Goal: Task Accomplishment & Management: Manage account settings

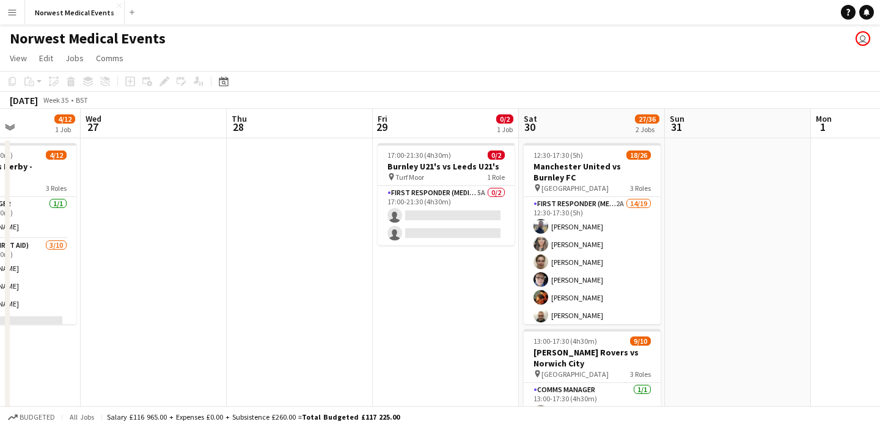
scroll to position [0, 603]
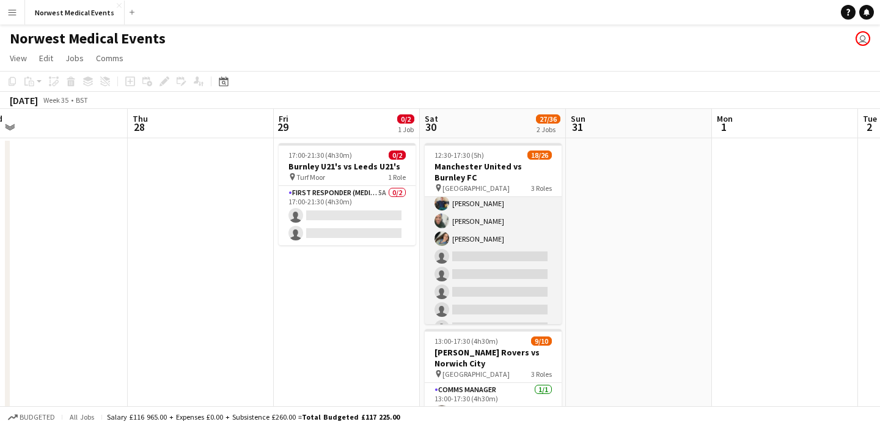
click at [515, 235] on app-card-role "First Responder (Medical) 2A 14/19 12:30-17:30 (5h) [PERSON_NAME] [PERSON_NAME]…" at bounding box center [493, 159] width 137 height 361
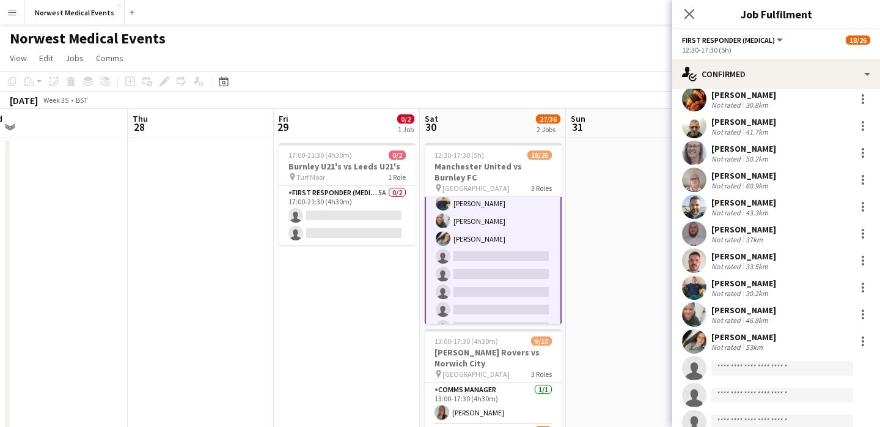
scroll to position [40, 0]
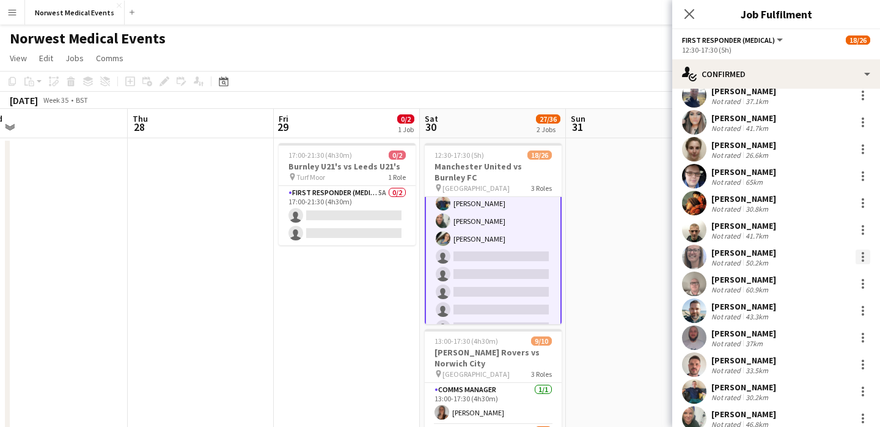
click at [860, 256] on div at bounding box center [863, 256] width 15 height 15
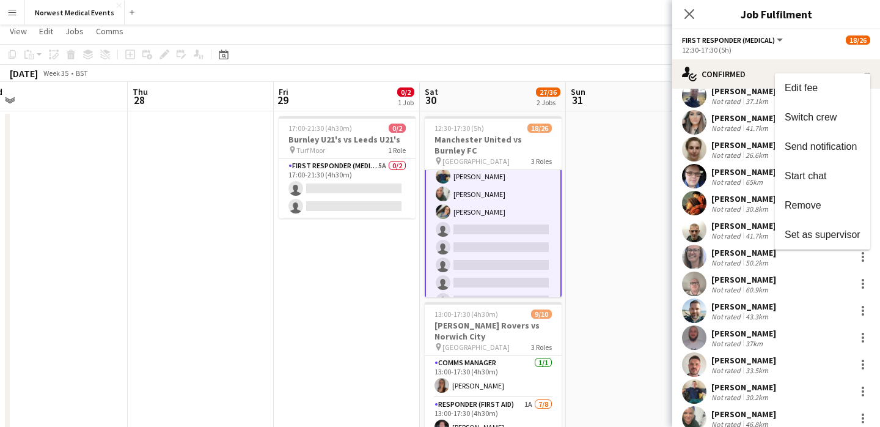
scroll to position [0, 0]
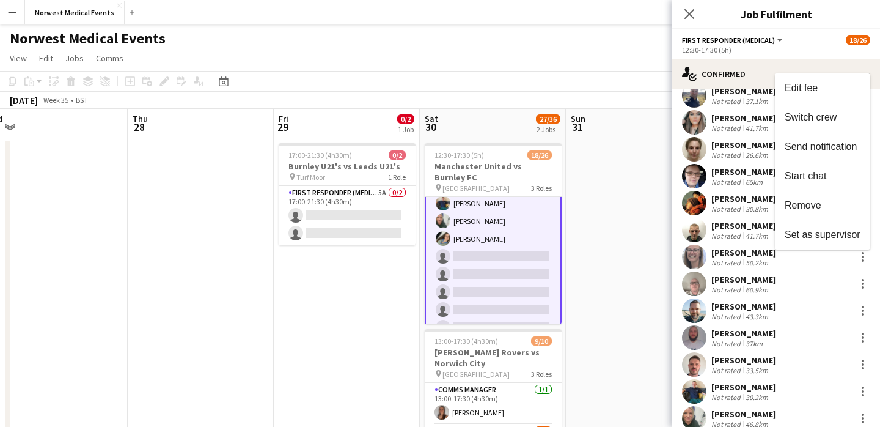
click at [692, 13] on div at bounding box center [440, 213] width 880 height 427
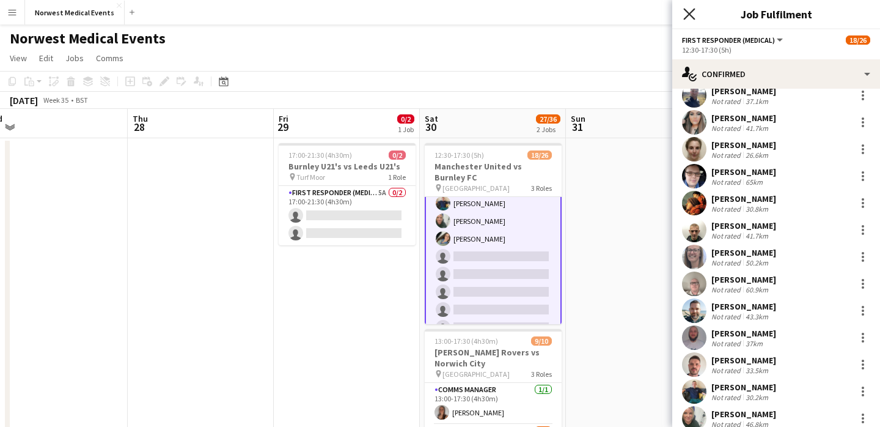
click at [687, 14] on icon "Close pop-in" at bounding box center [689, 14] width 12 height 12
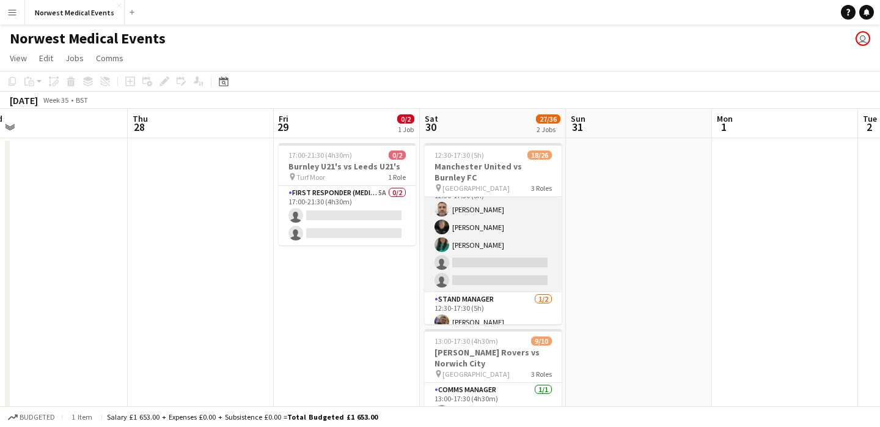
scroll to position [408, 0]
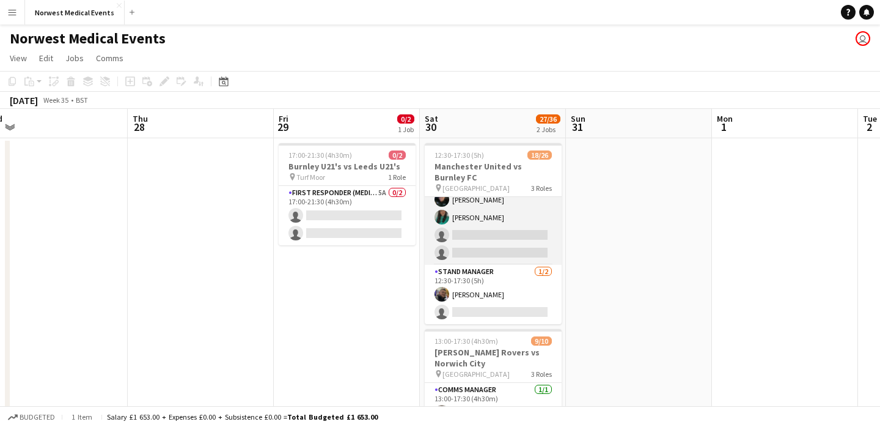
click at [491, 232] on app-card-role "Senior Responder (FREC 4 or Above) [DATE] 12:30-17:30 (5h) [PERSON_NAME] [PERSO…" at bounding box center [493, 208] width 137 height 112
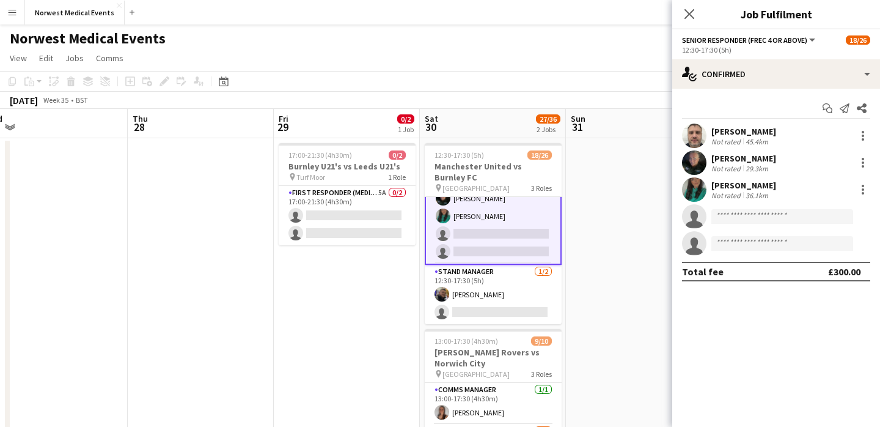
scroll to position [406, 0]
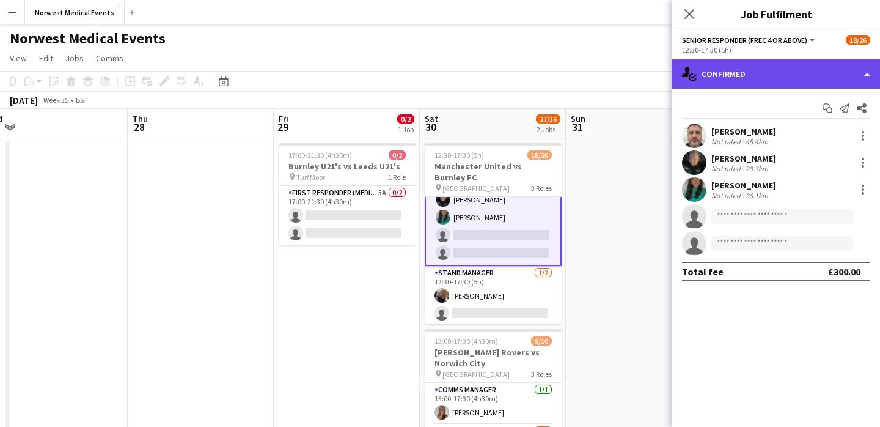
click at [787, 72] on div "single-neutral-actions-check-2 Confirmed" at bounding box center [776, 73] width 208 height 29
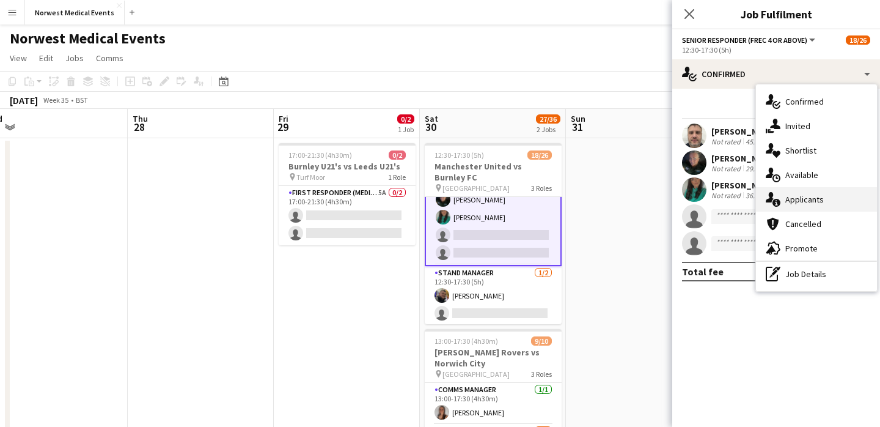
click at [816, 205] on div "single-neutral-actions-information Applicants" at bounding box center [816, 199] width 121 height 24
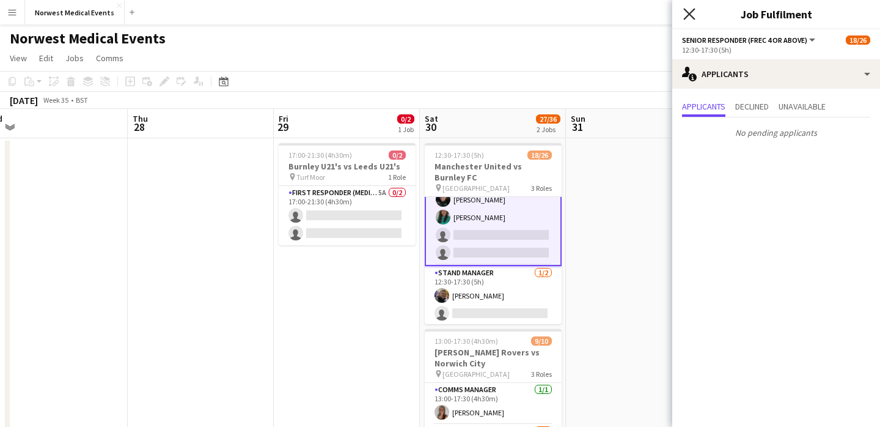
click at [688, 12] on icon at bounding box center [689, 14] width 12 height 12
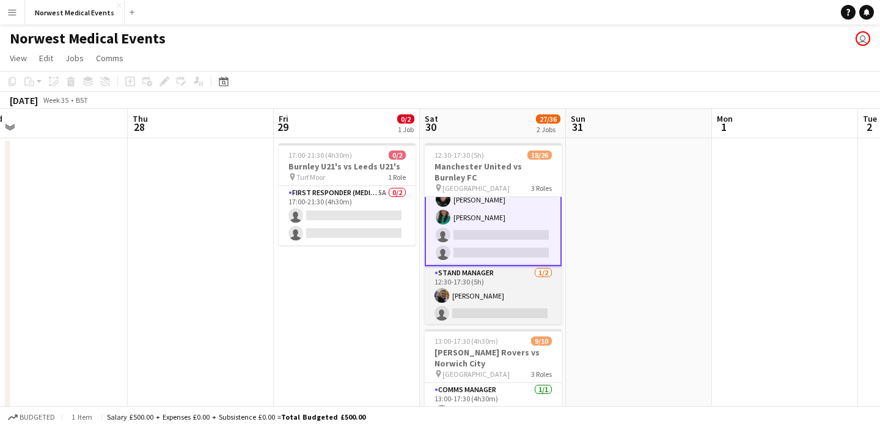
click at [512, 305] on app-card-role "Stand Manager [DATE] 12:30-17:30 (5h) [PERSON_NAME] single-neutral-actions" at bounding box center [493, 295] width 137 height 59
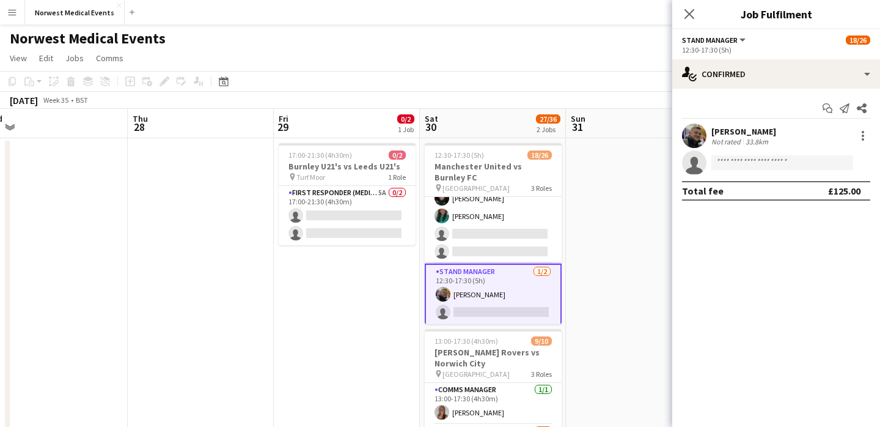
scroll to position [405, 0]
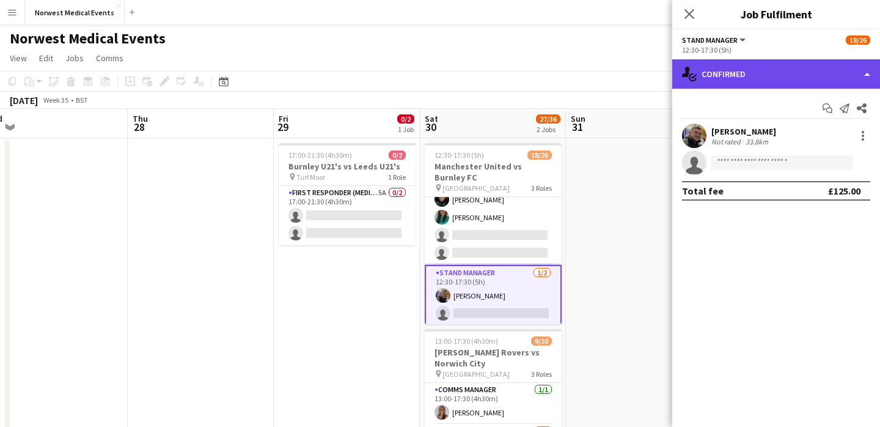
click at [739, 79] on div "single-neutral-actions-check-2 Confirmed" at bounding box center [776, 73] width 208 height 29
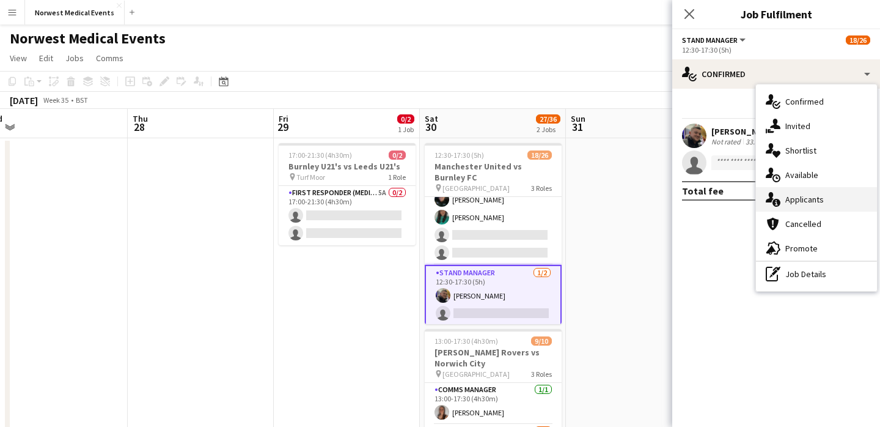
click at [799, 192] on div "single-neutral-actions-information Applicants" at bounding box center [816, 199] width 121 height 24
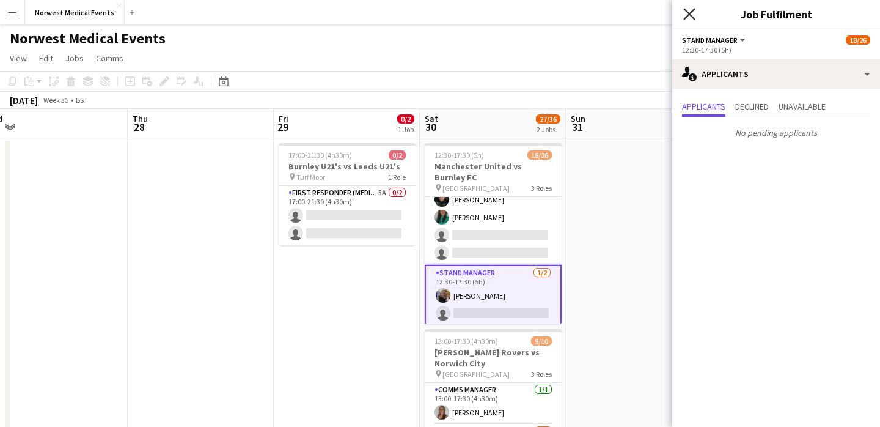
click at [694, 18] on icon at bounding box center [689, 14] width 12 height 12
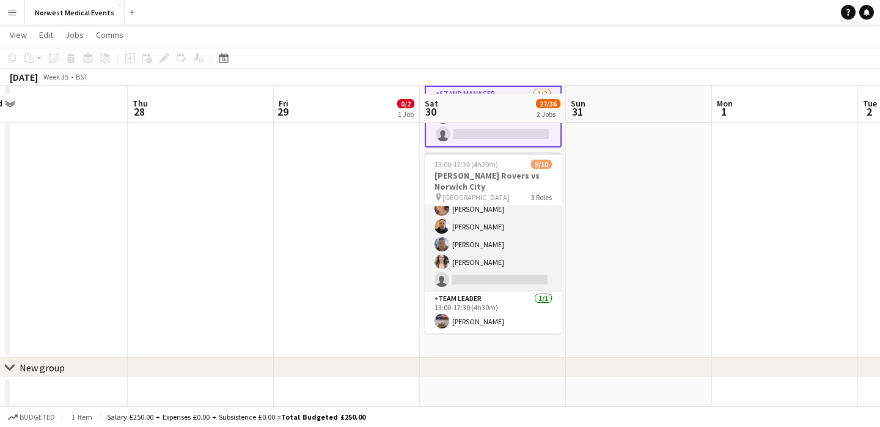
scroll to position [183, 0]
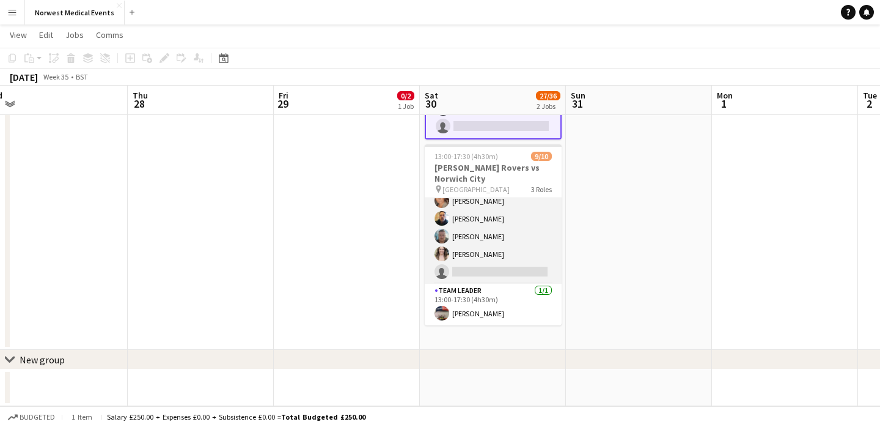
click at [507, 226] on app-card-role "Responder (First Aid) 1A [DATE] 13:00-17:30 (4h30m) [PERSON_NAME] [PERSON_NAME]…" at bounding box center [493, 201] width 137 height 166
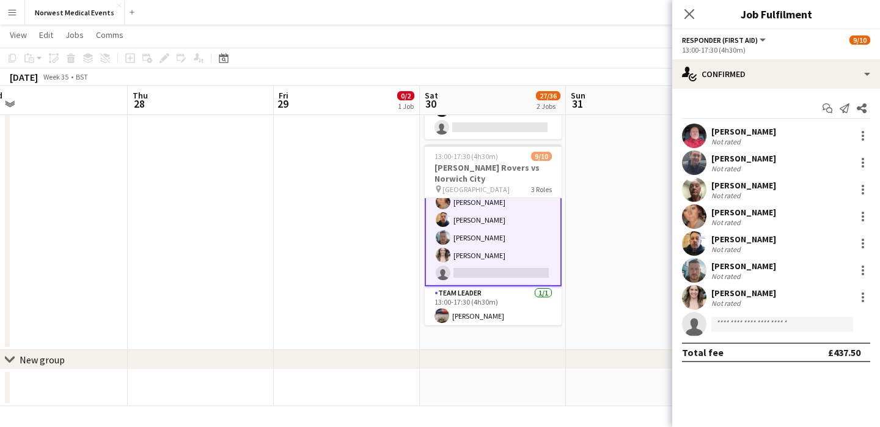
scroll to position [123, 0]
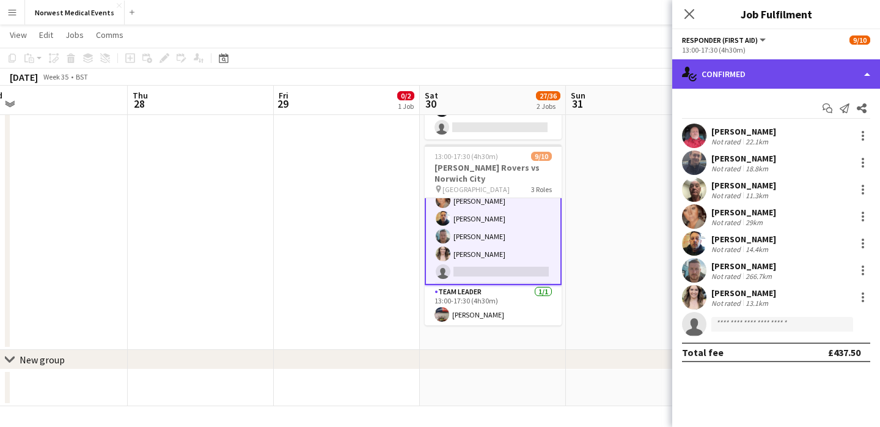
click at [760, 77] on div "single-neutral-actions-check-2 Confirmed" at bounding box center [776, 73] width 208 height 29
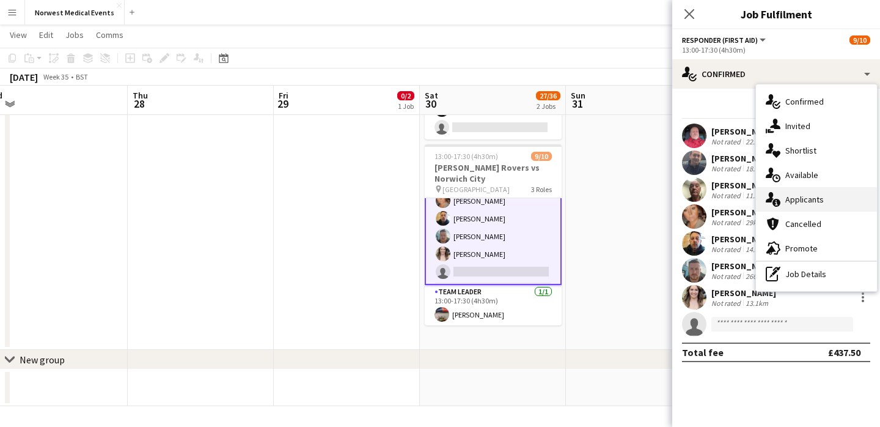
click at [812, 202] on div "single-neutral-actions-information Applicants" at bounding box center [816, 199] width 121 height 24
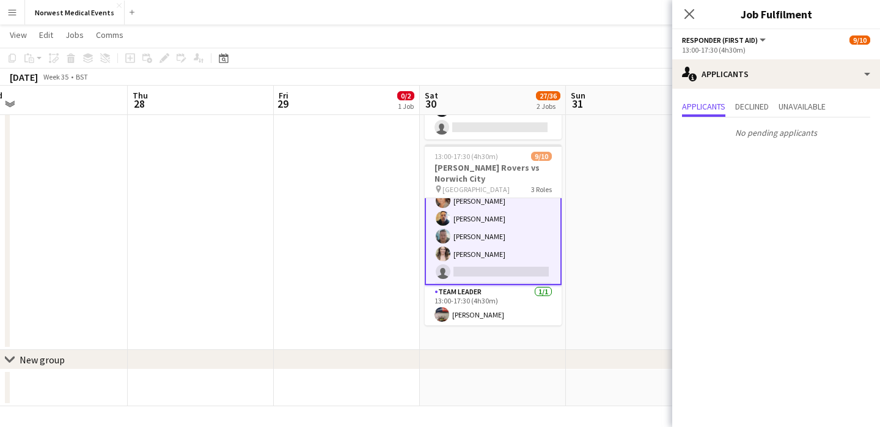
click at [691, 15] on icon at bounding box center [690, 14] width 10 height 10
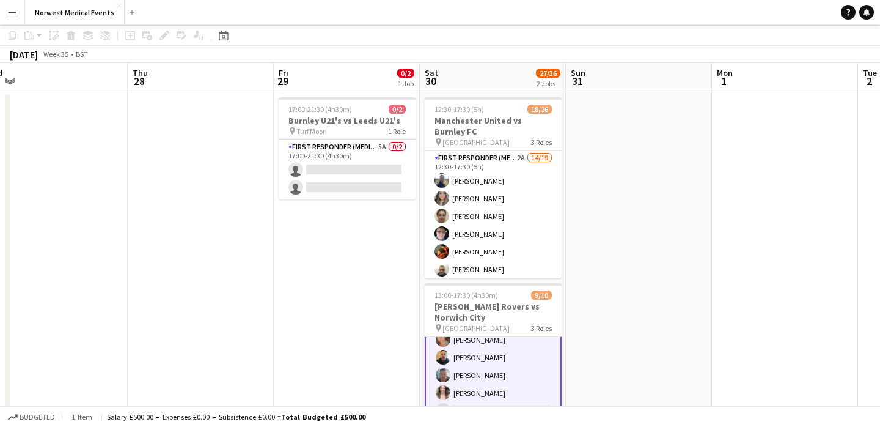
scroll to position [6, 0]
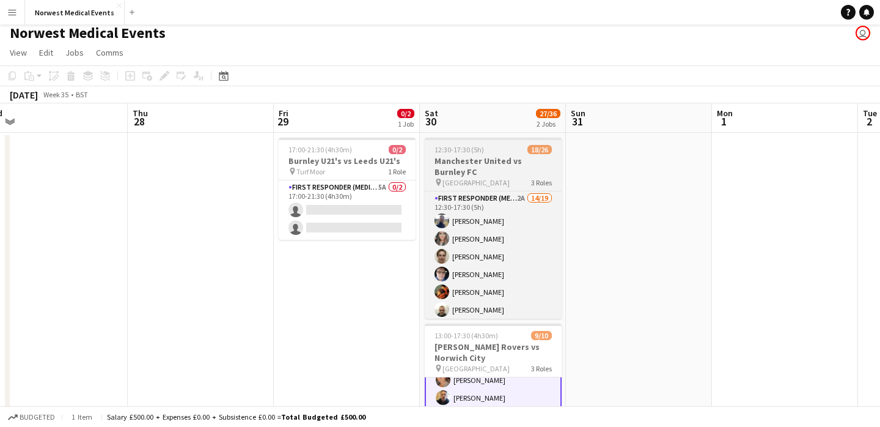
click at [494, 160] on h3 "Manchester United vs Burnley FC" at bounding box center [493, 166] width 137 height 22
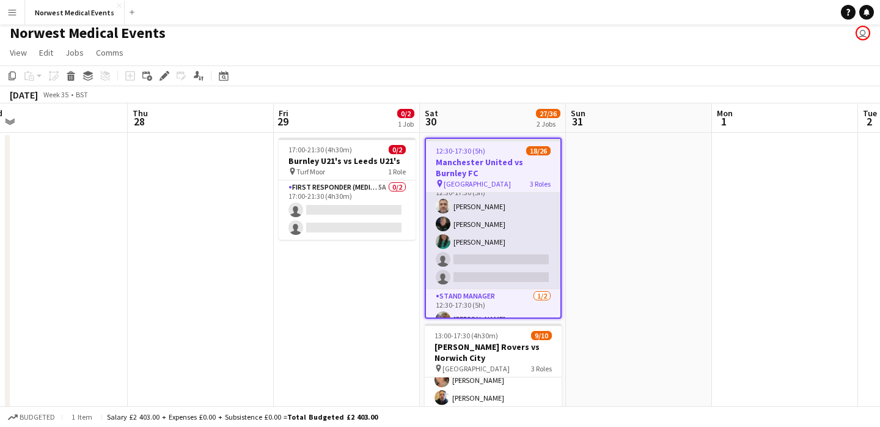
scroll to position [408, 0]
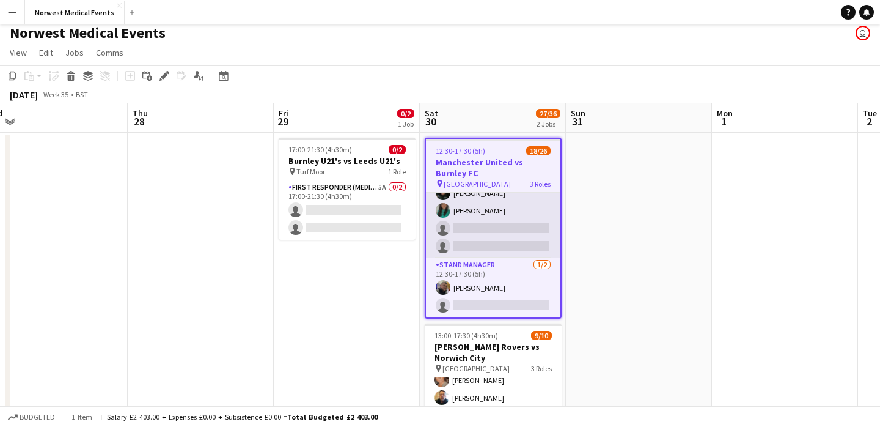
click at [493, 216] on app-card-role "Senior Responder (FREC 4 or Above) [DATE] 12:30-17:30 (5h) [PERSON_NAME] [PERSO…" at bounding box center [493, 201] width 134 height 112
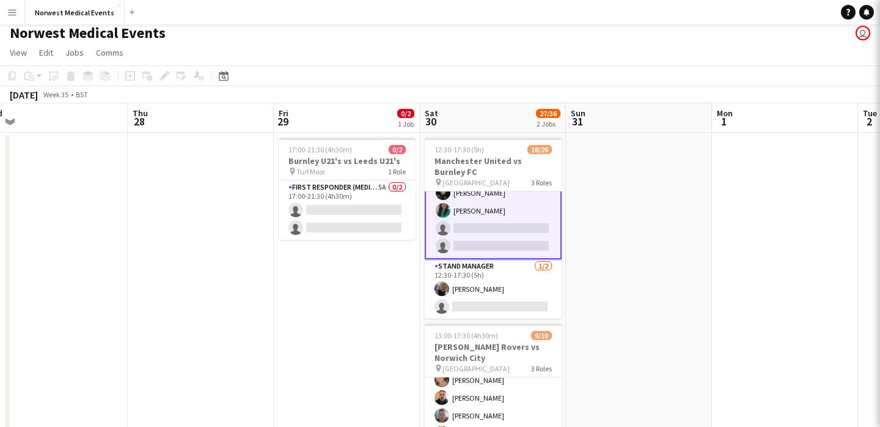
click at [485, 215] on app-card-role "Senior Responder (FREC 4 or Above) [DATE] 12:30-17:30 (5h) [PERSON_NAME] [PERSO…" at bounding box center [493, 201] width 137 height 115
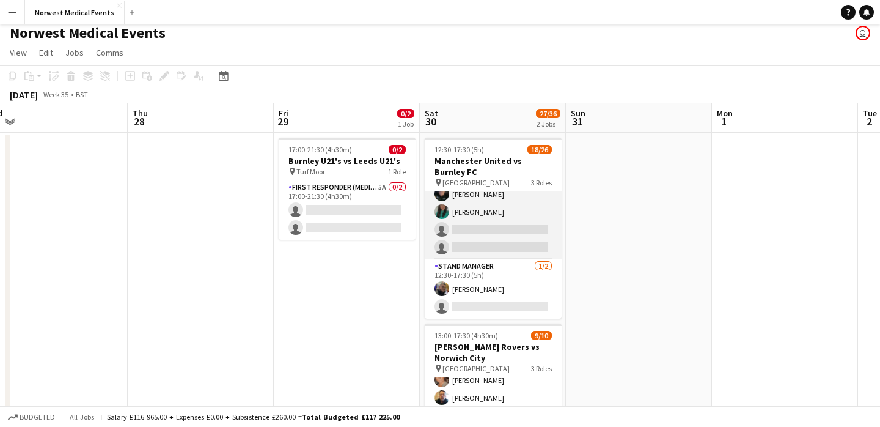
scroll to position [405, 0]
click at [505, 234] on app-card-role "Senior Responder (FREC 4 or Above) [DATE] 12:30-17:30 (5h) [PERSON_NAME] [PERSO…" at bounding box center [493, 203] width 137 height 112
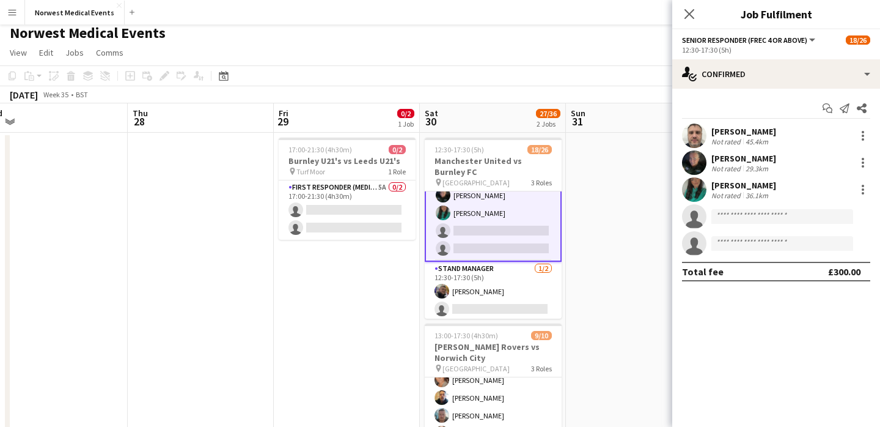
scroll to position [408, 0]
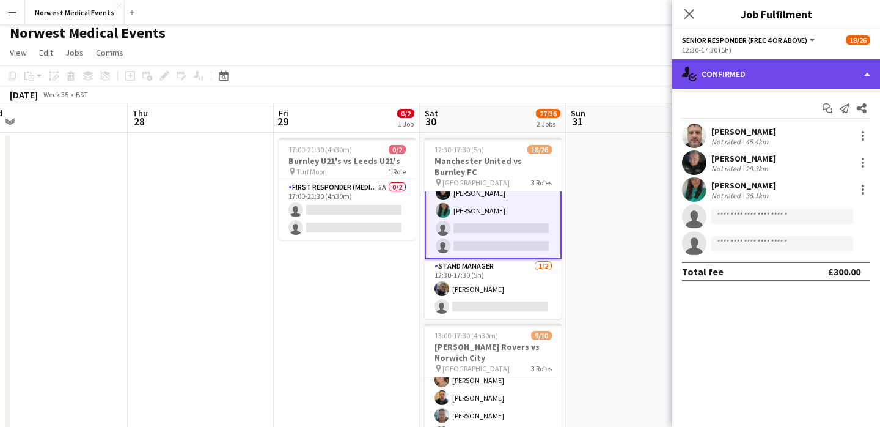
click at [780, 79] on div "single-neutral-actions-check-2 Confirmed" at bounding box center [776, 73] width 208 height 29
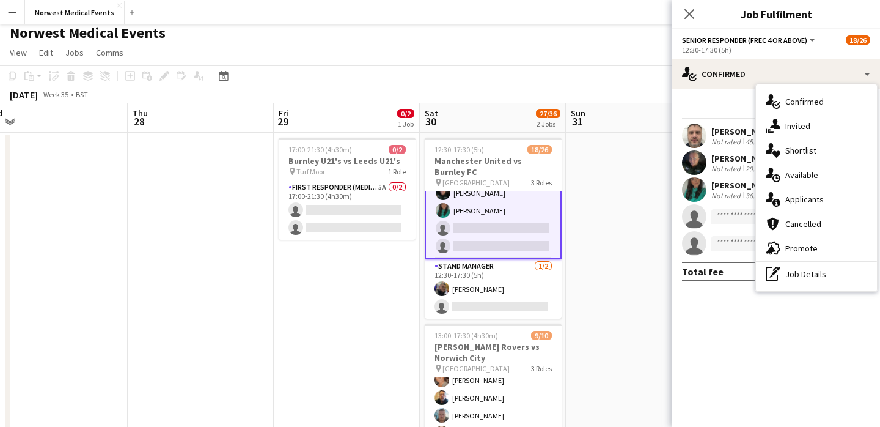
click at [821, 204] on div "single-neutral-actions-information Applicants" at bounding box center [816, 199] width 121 height 24
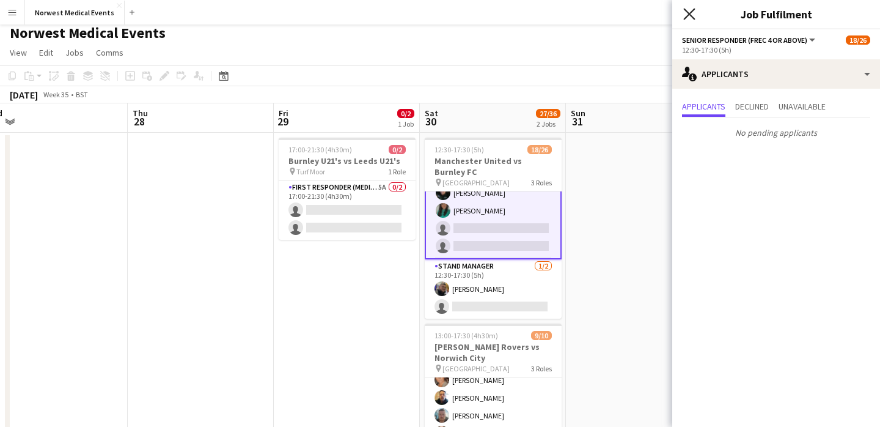
click at [692, 12] on icon at bounding box center [689, 14] width 12 height 12
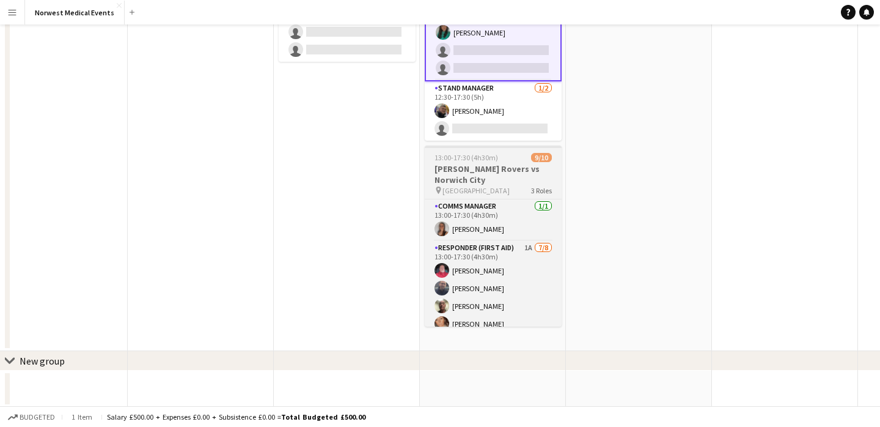
scroll to position [0, 0]
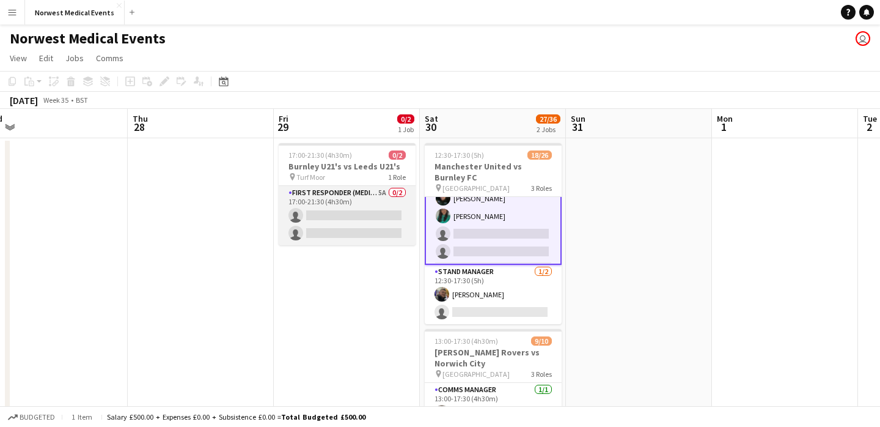
click at [358, 218] on app-card-role "First Responder (Medical) 5A 0/2 17:00-21:30 (4h30m) single-neutral-actions sin…" at bounding box center [347, 215] width 137 height 59
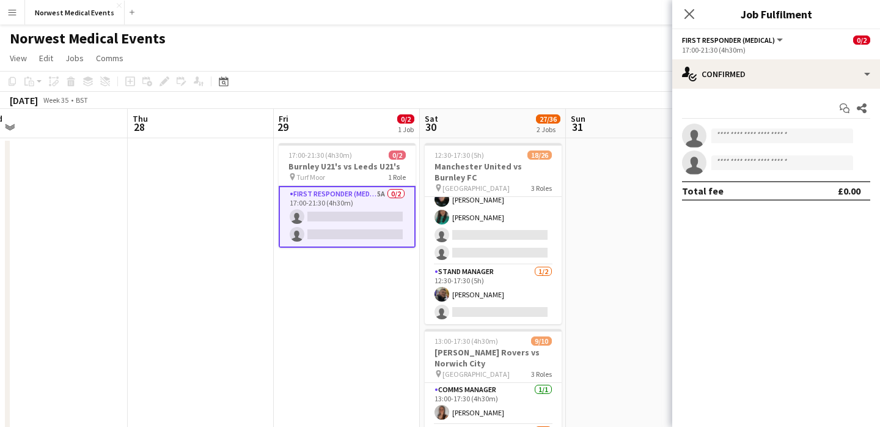
scroll to position [405, 0]
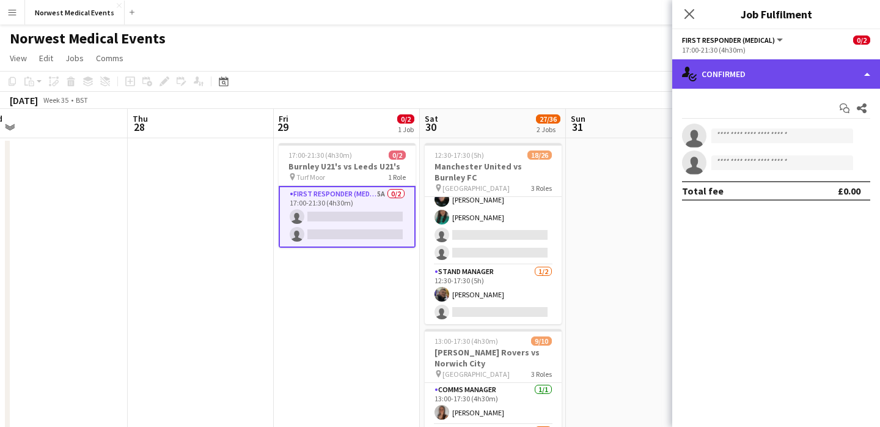
click at [763, 76] on div "single-neutral-actions-check-2 Confirmed" at bounding box center [776, 73] width 208 height 29
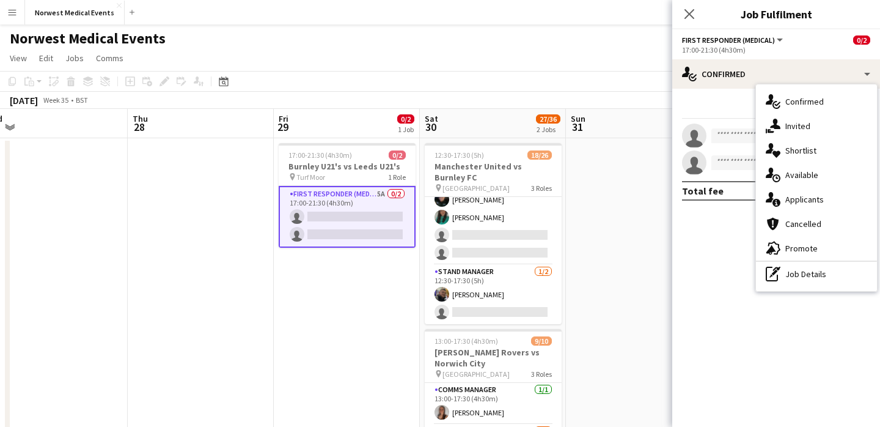
click at [814, 198] on div "single-neutral-actions-information Applicants" at bounding box center [816, 199] width 121 height 24
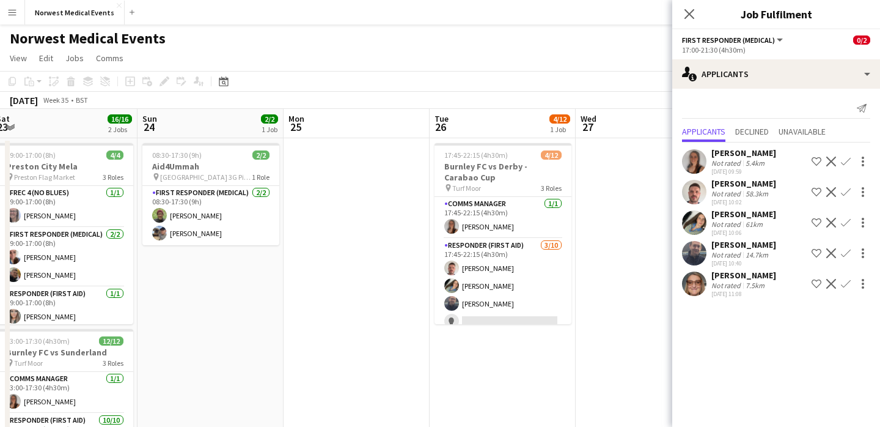
scroll to position [0, 293]
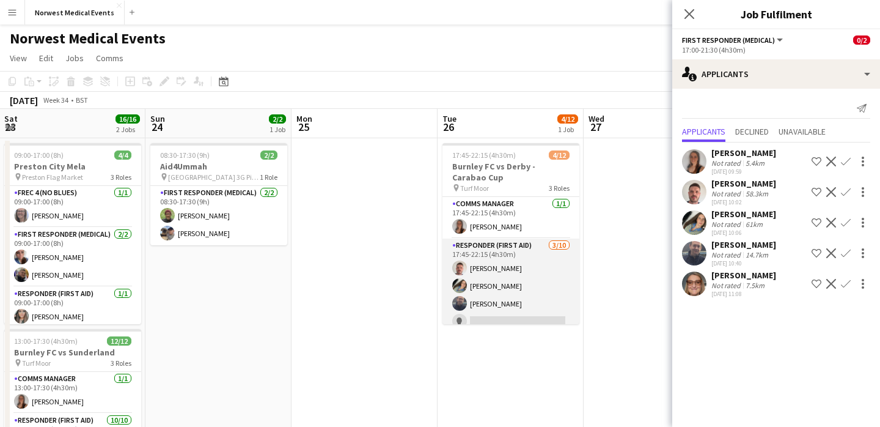
click at [542, 289] on app-card-role "Responder (First Aid) [DATE] 17:45-22:15 (4h30m) [PERSON_NAME] [PERSON_NAME] [P…" at bounding box center [511, 338] width 137 height 201
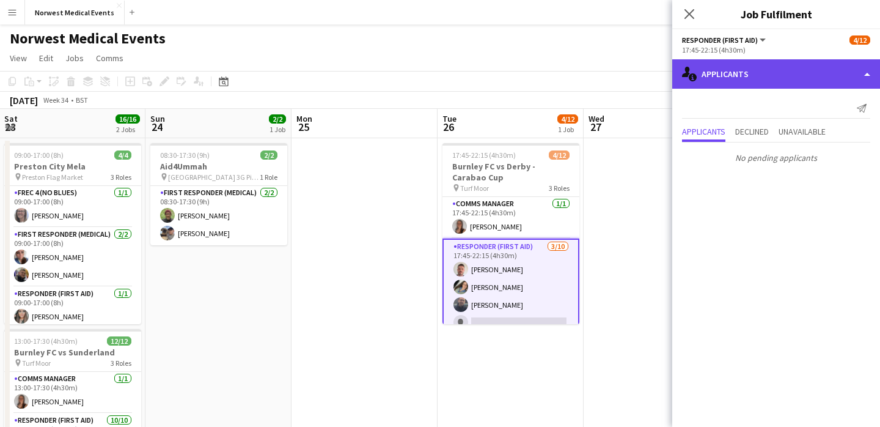
click at [734, 67] on div "single-neutral-actions-information Applicants" at bounding box center [776, 73] width 208 height 29
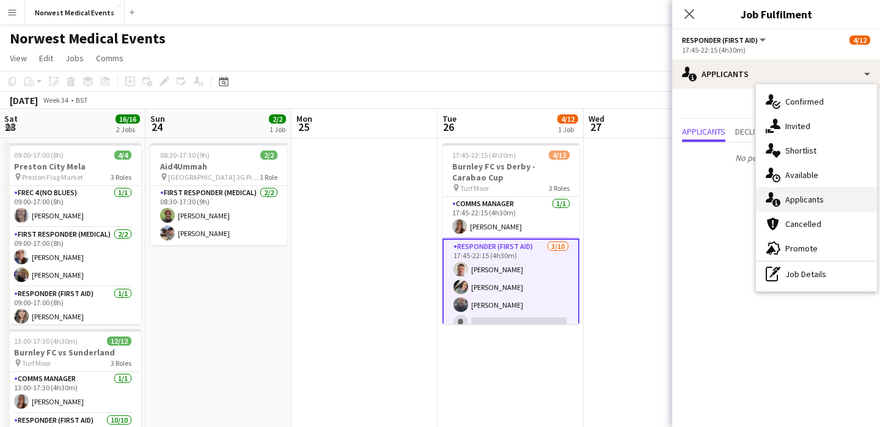
click at [799, 196] on div "single-neutral-actions-information Applicants" at bounding box center [816, 199] width 121 height 24
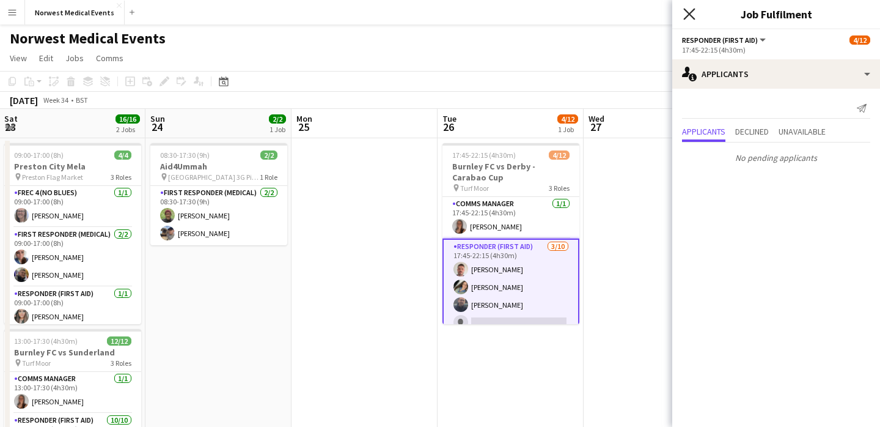
click at [688, 15] on icon at bounding box center [689, 14] width 12 height 12
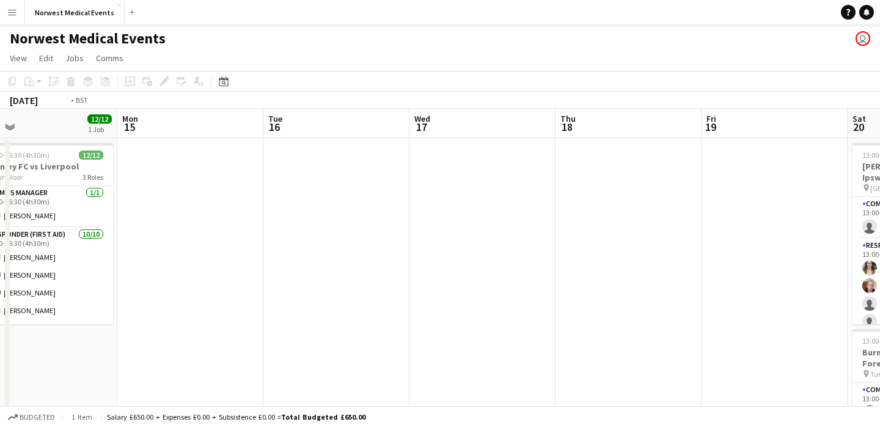
scroll to position [0, 400]
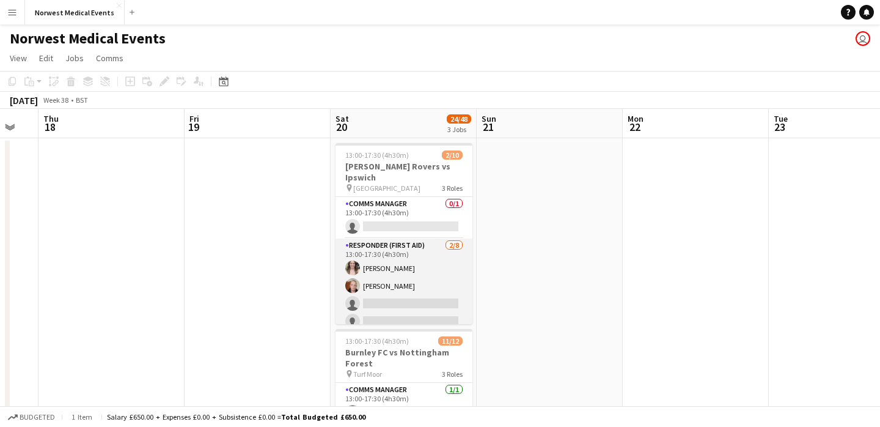
click at [416, 271] on app-card-role "Responder (First Aid) [DATE] 13:00-17:30 (4h30m) [PERSON_NAME] [PERSON_NAME] si…" at bounding box center [404, 321] width 137 height 166
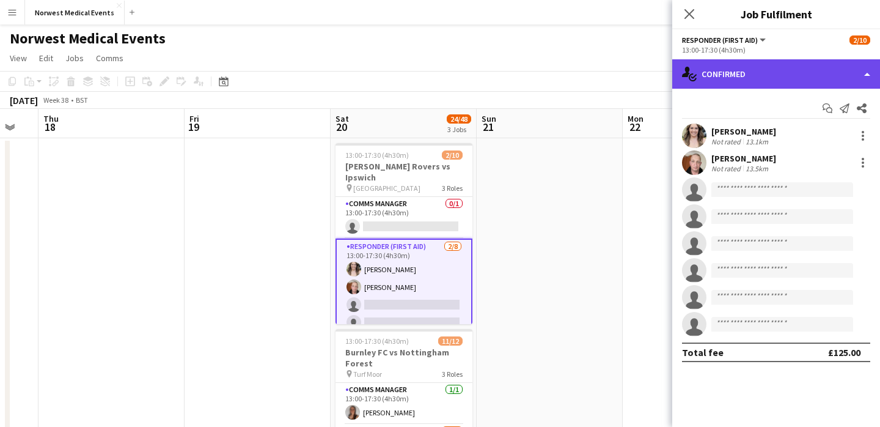
click at [742, 73] on div "single-neutral-actions-check-2 Confirmed" at bounding box center [776, 73] width 208 height 29
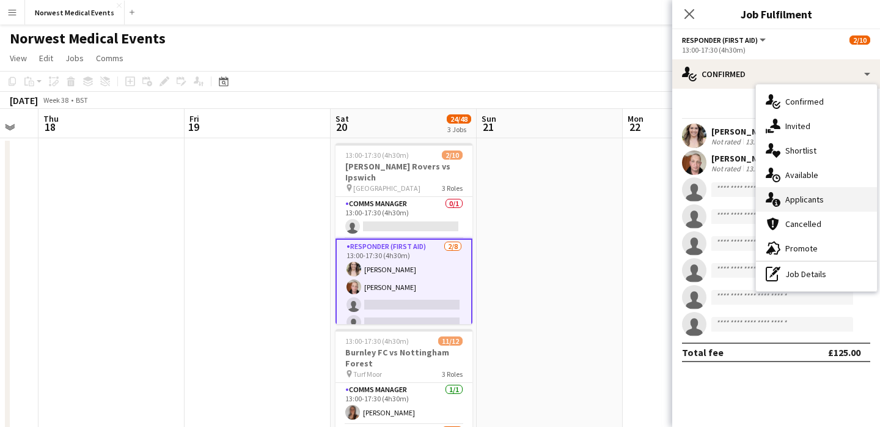
click at [834, 194] on div "single-neutral-actions-information Applicants" at bounding box center [816, 199] width 121 height 24
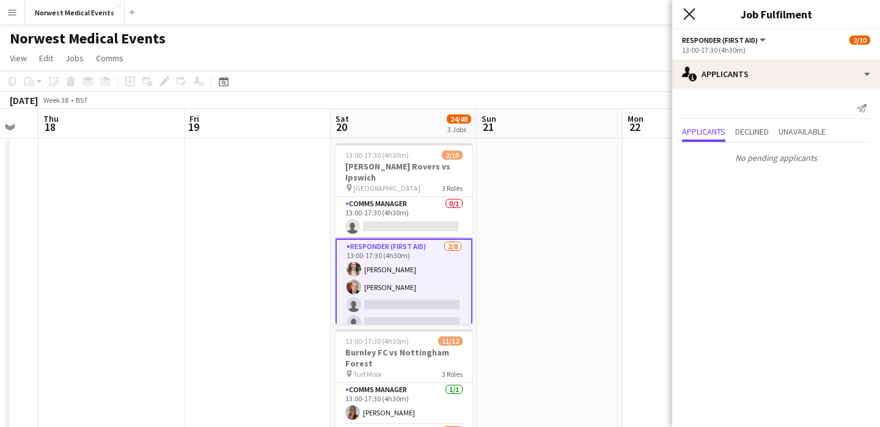
click at [684, 16] on icon "Close pop-in" at bounding box center [689, 14] width 12 height 12
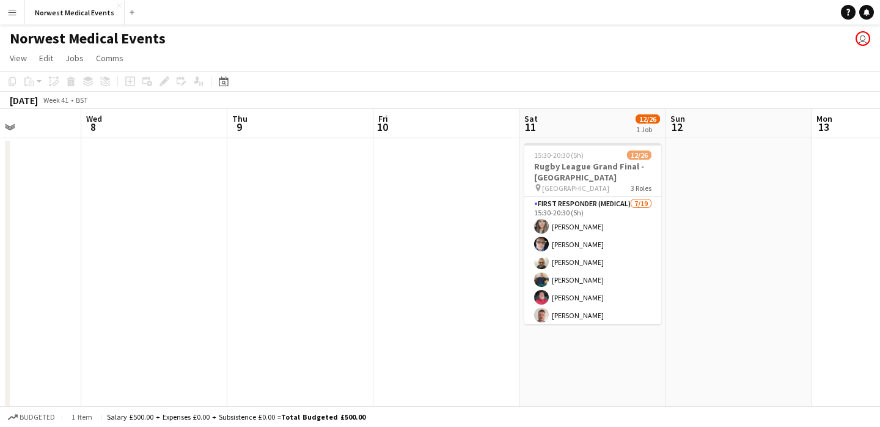
scroll to position [0, 381]
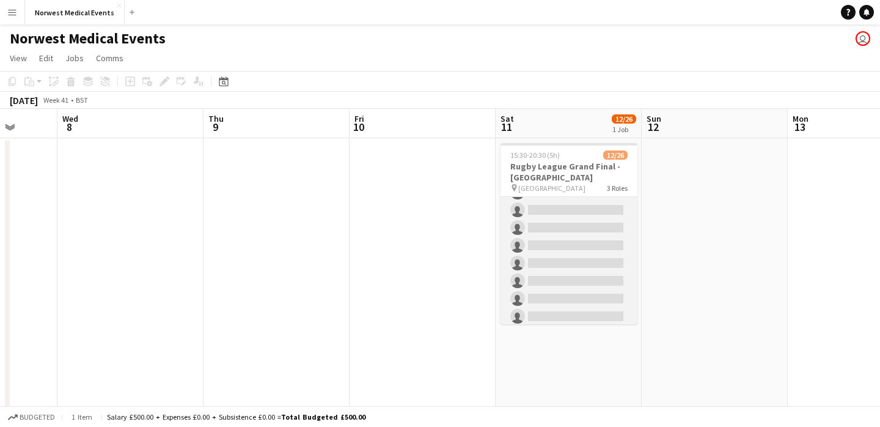
click at [570, 235] on app-card-role "First Responder (Medical) [DATE] 15:30-20:30 (5h) [PERSON_NAME] [PERSON_NAME] […" at bounding box center [569, 219] width 137 height 361
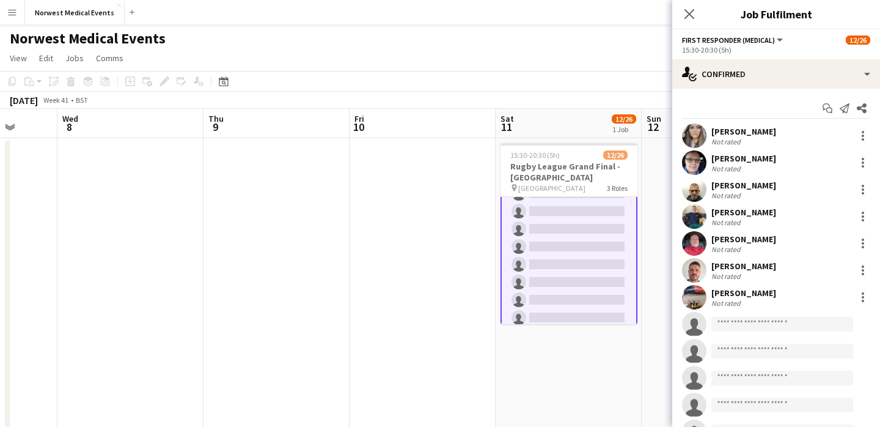
scroll to position [160, 0]
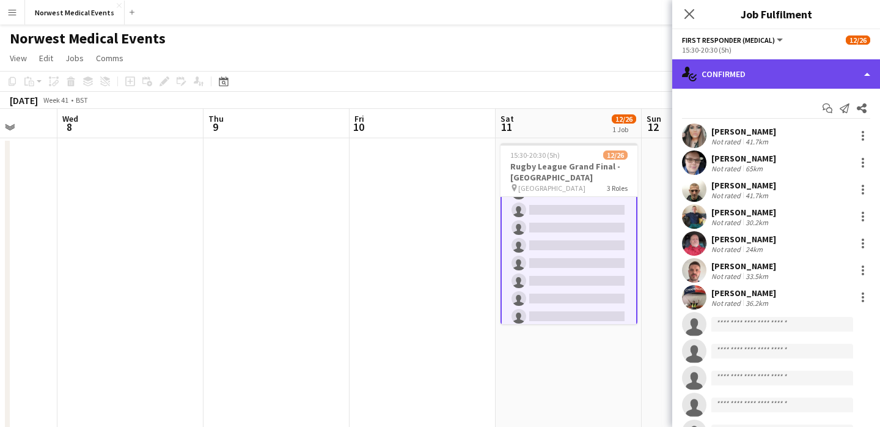
click at [765, 80] on div "single-neutral-actions-check-2 Confirmed" at bounding box center [776, 73] width 208 height 29
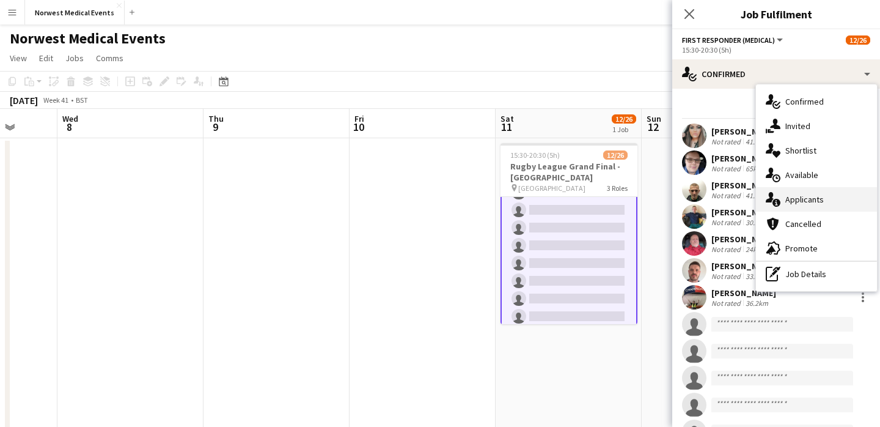
click at [806, 195] on div "single-neutral-actions-information Applicants" at bounding box center [816, 199] width 121 height 24
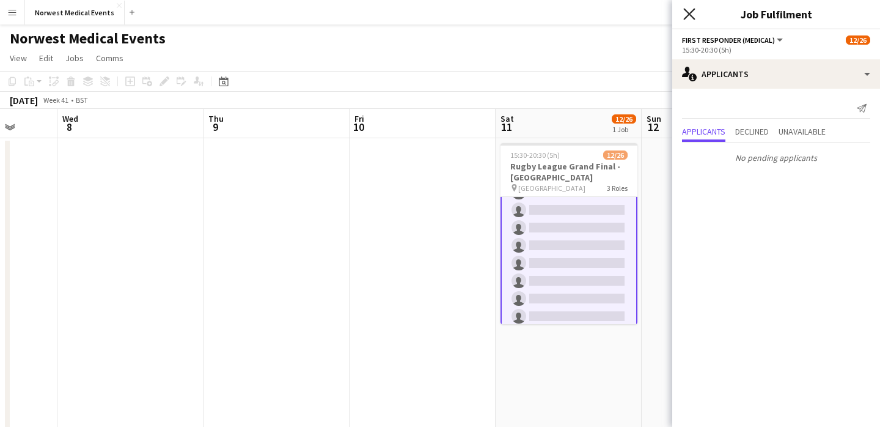
click at [694, 15] on icon "Close pop-in" at bounding box center [689, 14] width 12 height 12
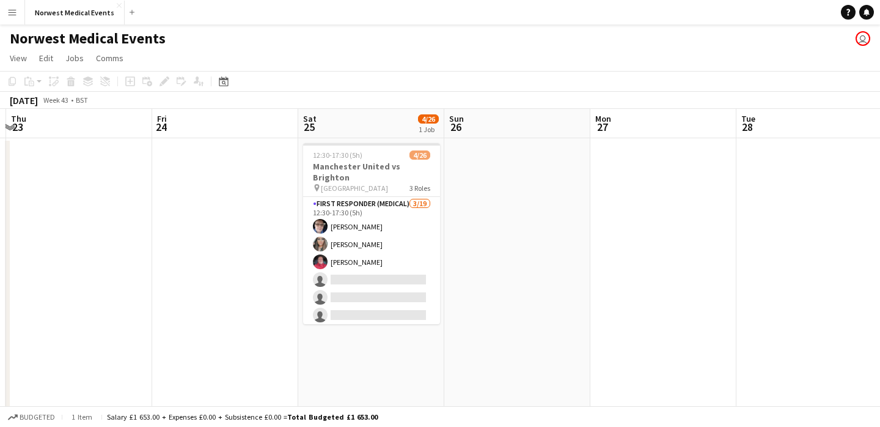
scroll to position [0, 608]
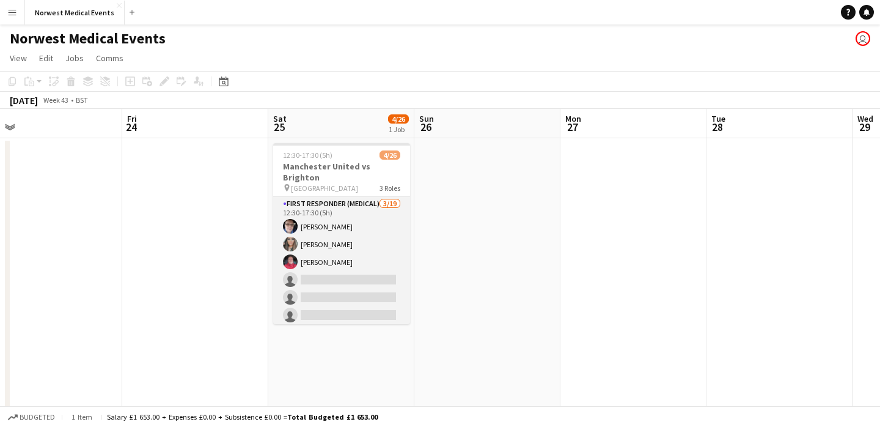
click at [353, 259] on app-card-role "First Responder (Medical) [DATE] 12:30-17:30 (5h) [PERSON_NAME] [PERSON_NAME] […" at bounding box center [341, 377] width 137 height 361
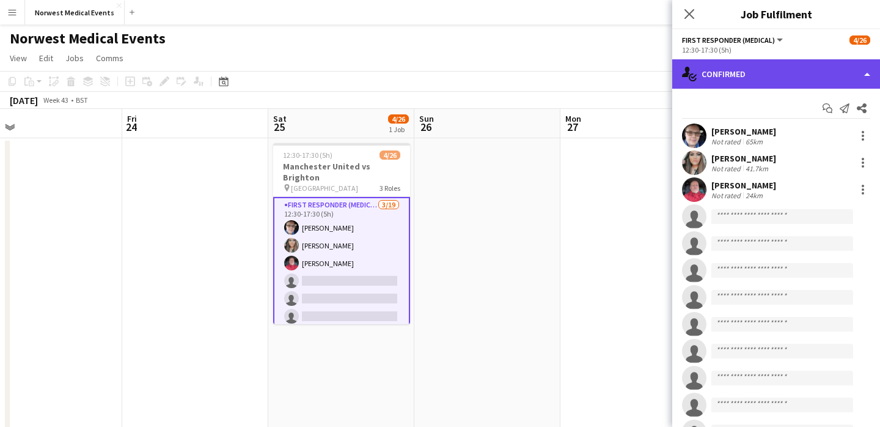
click at [749, 79] on div "single-neutral-actions-check-2 Confirmed" at bounding box center [776, 73] width 208 height 29
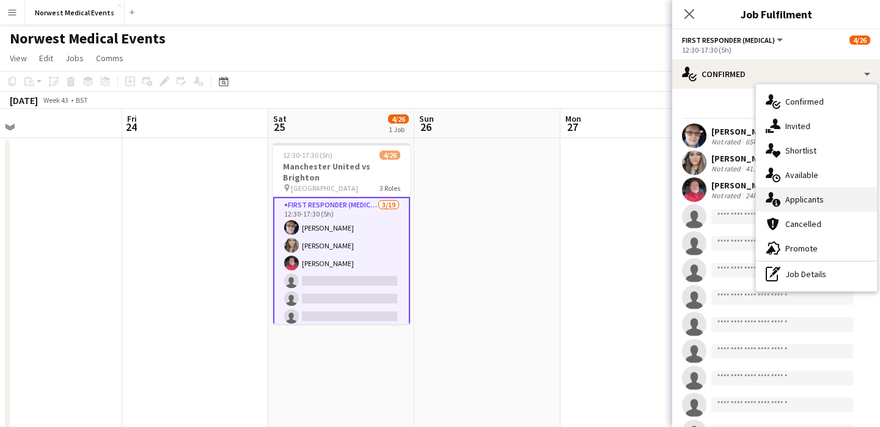
click at [799, 198] on div "single-neutral-actions-information Applicants" at bounding box center [816, 199] width 121 height 24
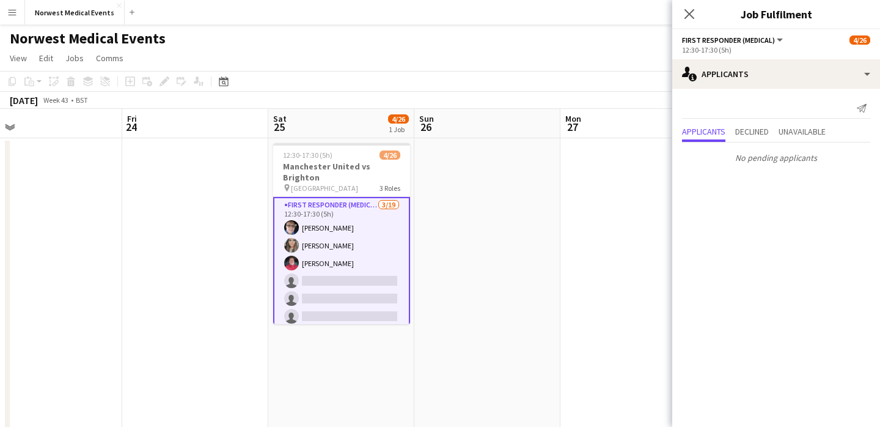
click at [690, 18] on icon "Close pop-in" at bounding box center [690, 14] width 10 height 10
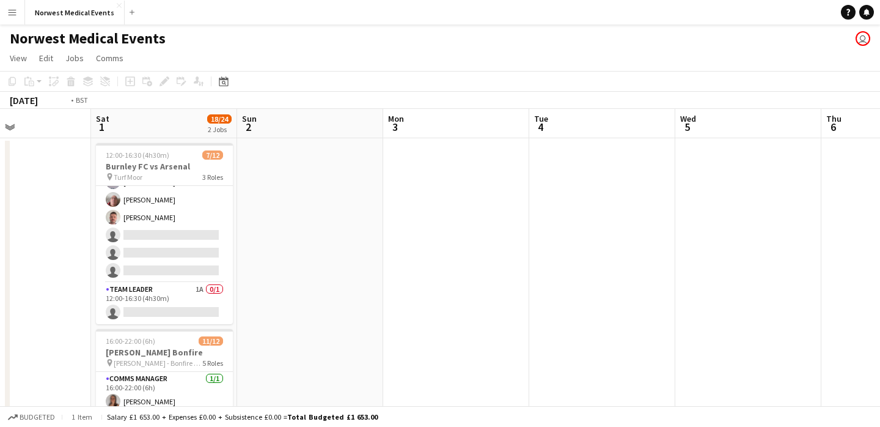
scroll to position [0, 563]
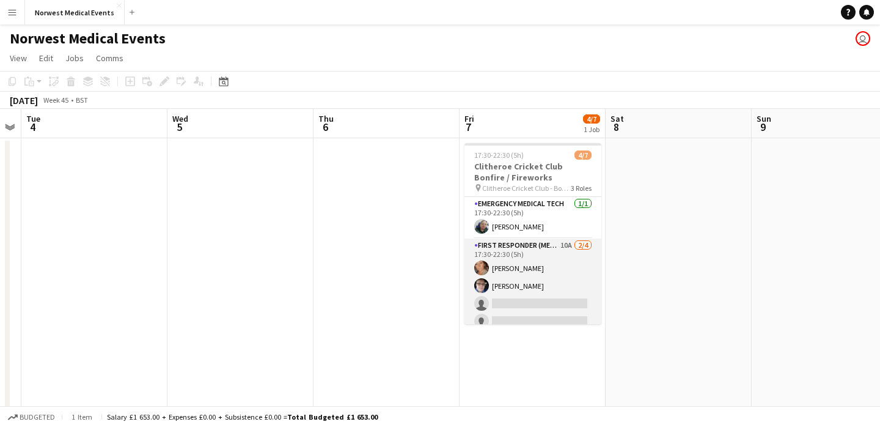
click at [549, 284] on app-card-role "First Responder (Medical) 10A [DATE] 17:30-22:30 (5h) [PERSON_NAME] [PERSON_NAM…" at bounding box center [533, 285] width 137 height 95
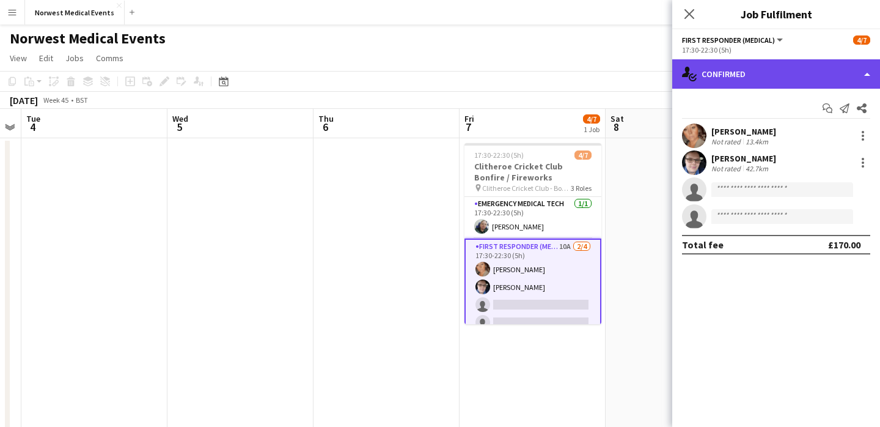
click at [761, 71] on div "single-neutral-actions-check-2 Confirmed" at bounding box center [776, 73] width 208 height 29
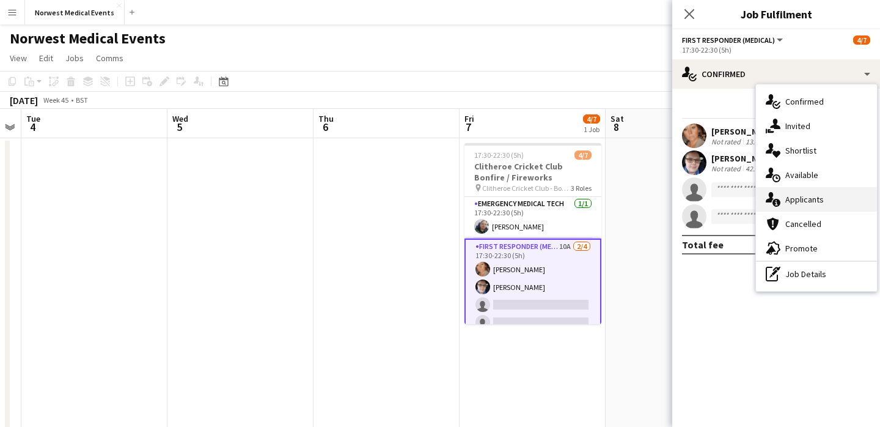
click at [802, 198] on div "single-neutral-actions-information Applicants" at bounding box center [816, 199] width 121 height 24
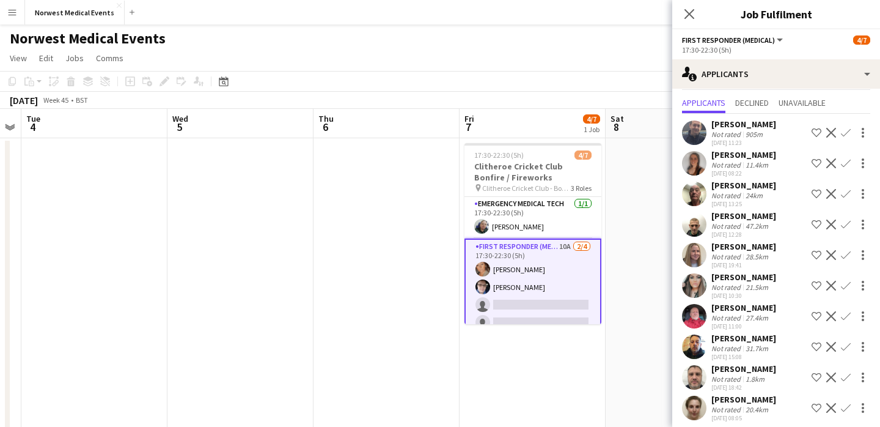
scroll to position [36, 0]
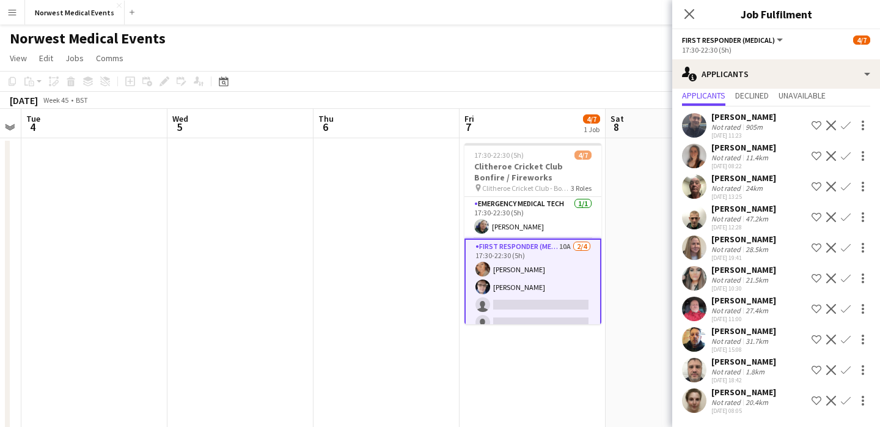
click at [691, 13] on icon at bounding box center [690, 14] width 10 height 10
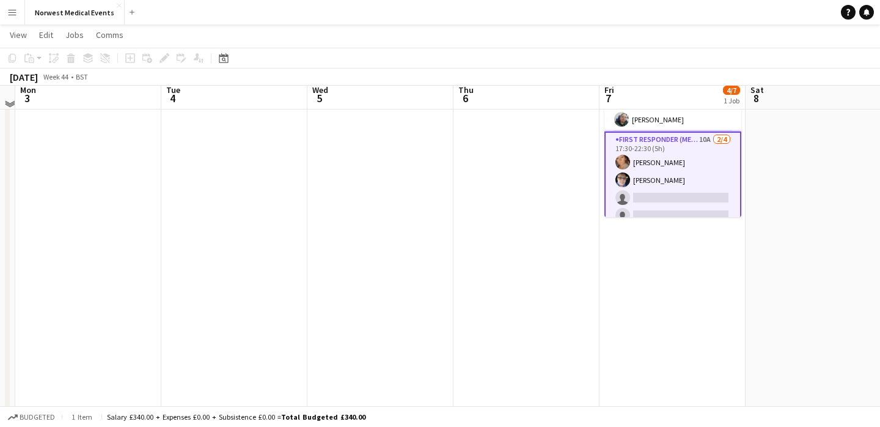
scroll to position [100, 0]
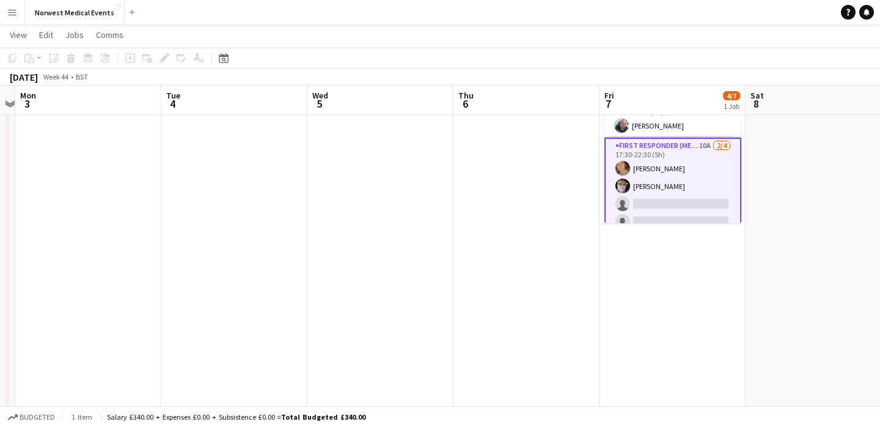
click at [681, 182] on app-card-role "First Responder (Medical) 10A [DATE] 17:30-22:30 (5h) [PERSON_NAME] [PERSON_NAM…" at bounding box center [673, 186] width 137 height 97
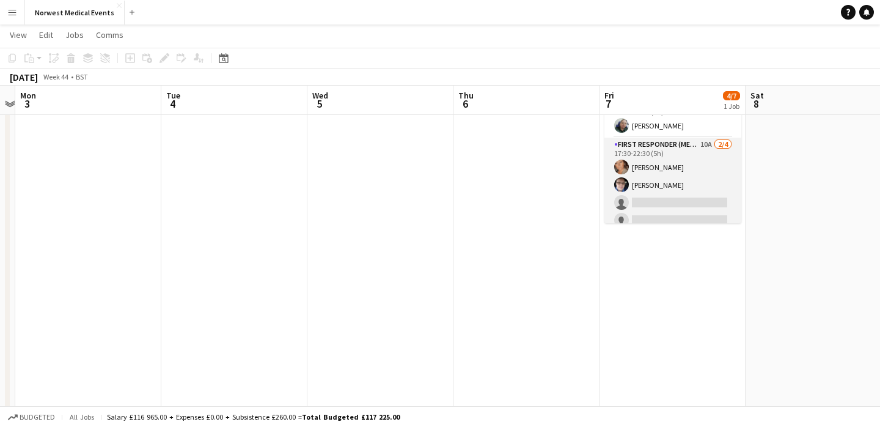
click at [676, 188] on app-card-role "First Responder (Medical) 10A [DATE] 17:30-22:30 (5h) [PERSON_NAME] [PERSON_NAM…" at bounding box center [673, 185] width 137 height 95
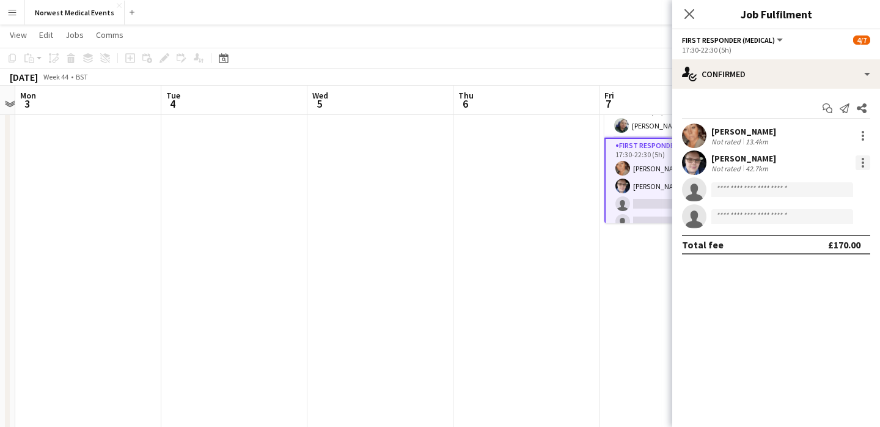
click at [863, 161] on div at bounding box center [863, 162] width 2 height 2
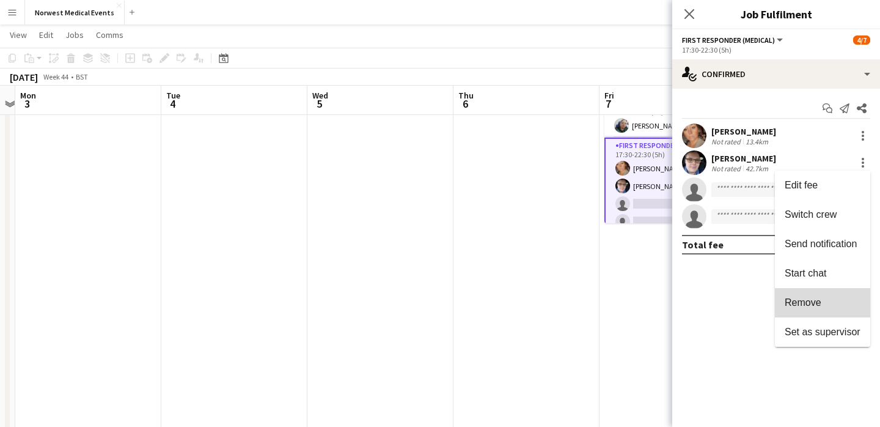
click at [835, 295] on button "Remove" at bounding box center [822, 302] width 95 height 29
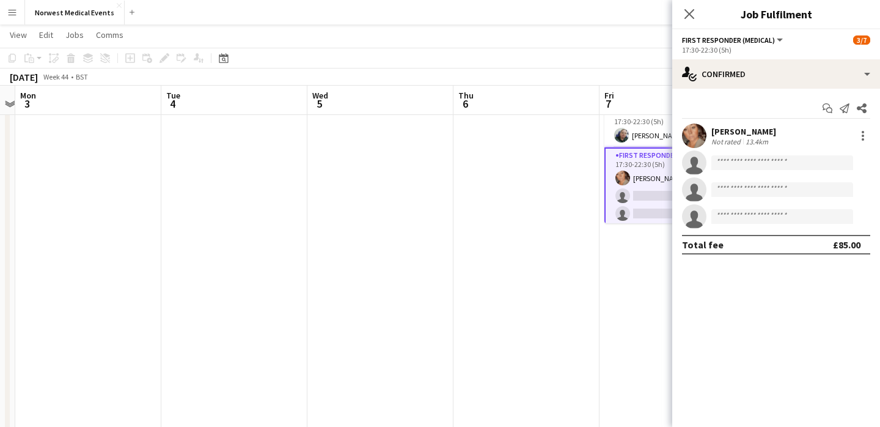
click at [688, 15] on icon at bounding box center [690, 14] width 10 height 10
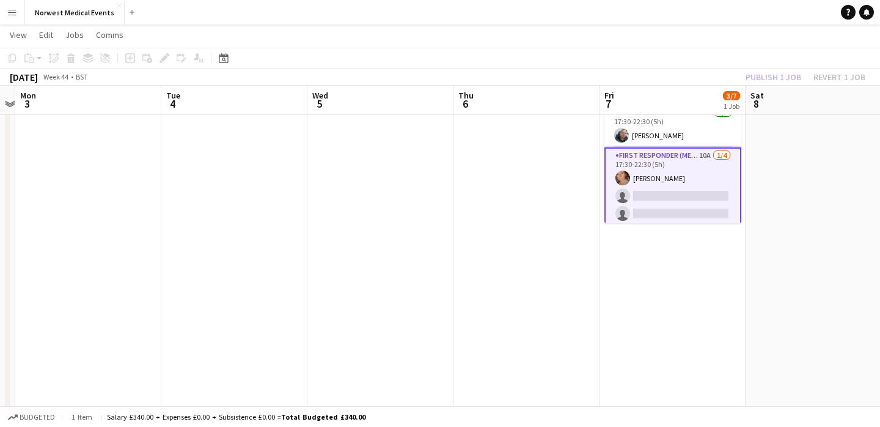
click at [784, 71] on div "Publish 1 job Revert 1 job" at bounding box center [805, 77] width 149 height 16
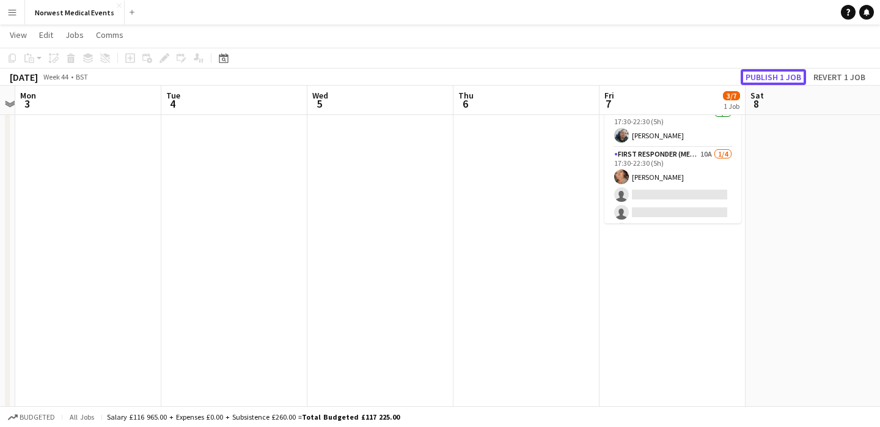
click at [784, 71] on button "Publish 1 job" at bounding box center [773, 77] width 65 height 16
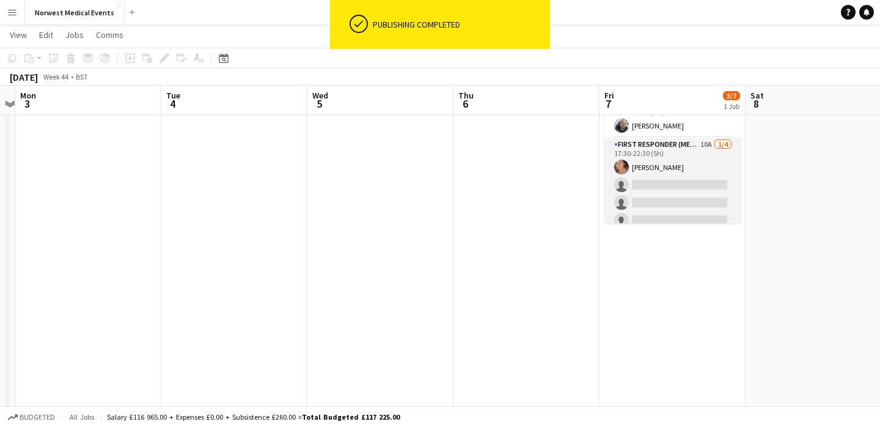
click at [687, 178] on app-card-role "First Responder (Medical) 10A [DATE] 17:30-22:30 (5h) [PERSON_NAME] single-neut…" at bounding box center [673, 185] width 137 height 95
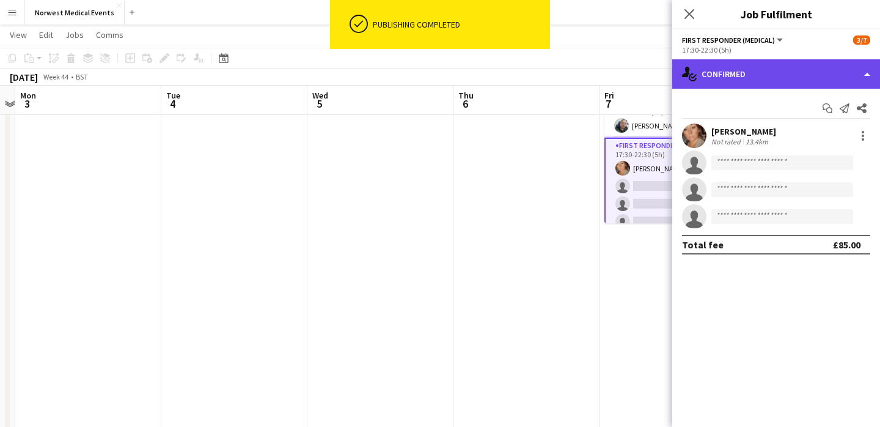
click at [768, 87] on div "single-neutral-actions-check-2 Confirmed" at bounding box center [776, 73] width 208 height 29
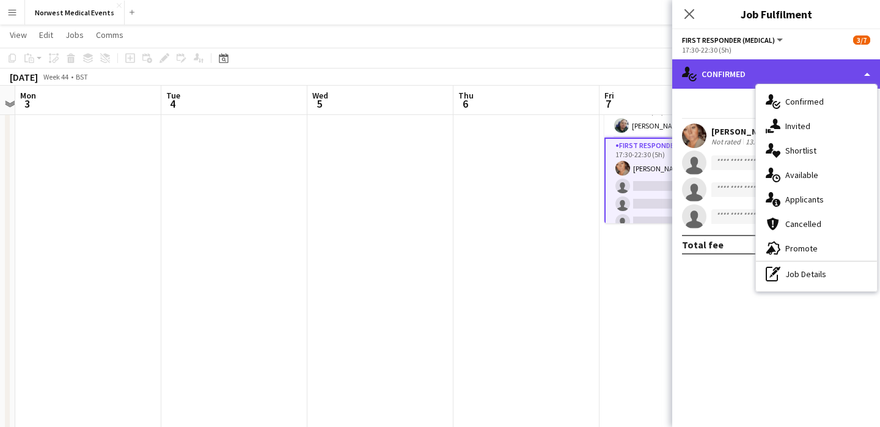
click at [768, 79] on div "single-neutral-actions-check-2 Confirmed" at bounding box center [776, 73] width 208 height 29
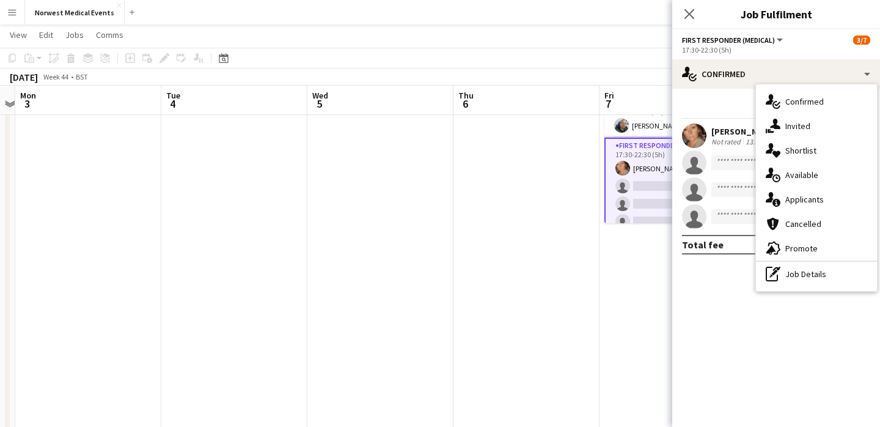
click at [544, 302] on app-date-cell at bounding box center [527, 328] width 146 height 582
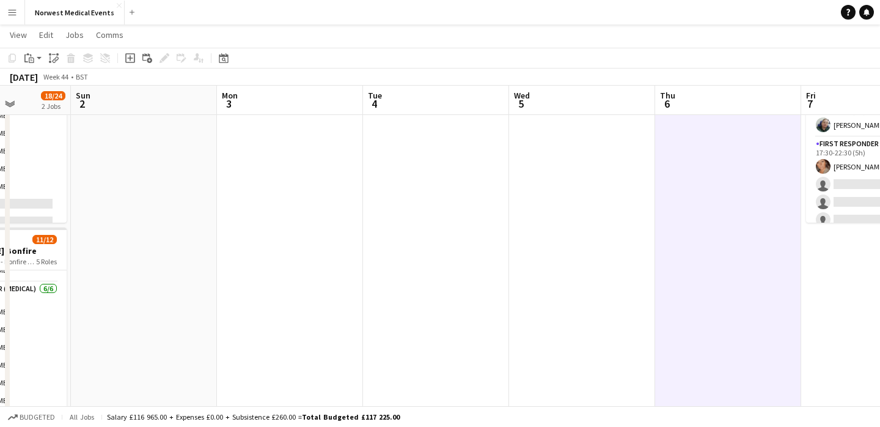
scroll to position [0, 546]
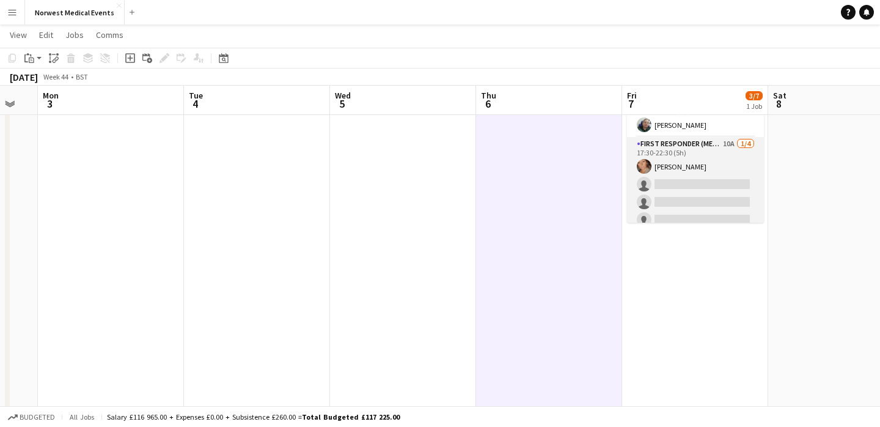
click at [705, 191] on app-card-role "First Responder (Medical) 10A [DATE] 17:30-22:30 (5h) [PERSON_NAME] single-neut…" at bounding box center [695, 184] width 137 height 95
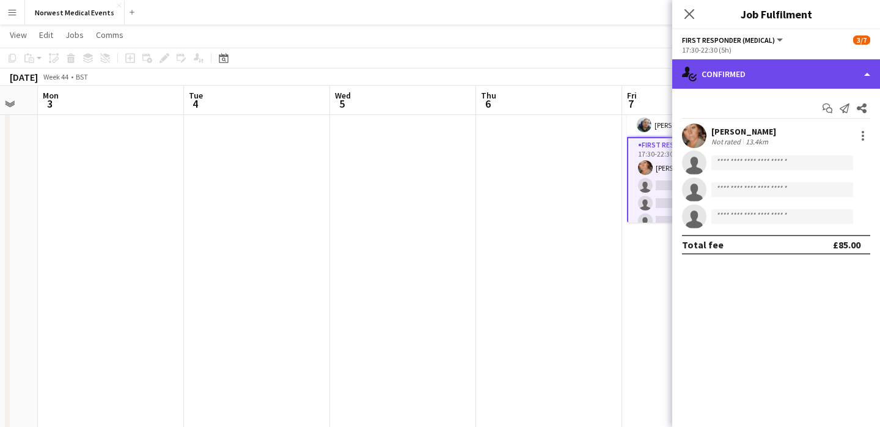
click at [762, 74] on div "single-neutral-actions-check-2 Confirmed" at bounding box center [776, 73] width 208 height 29
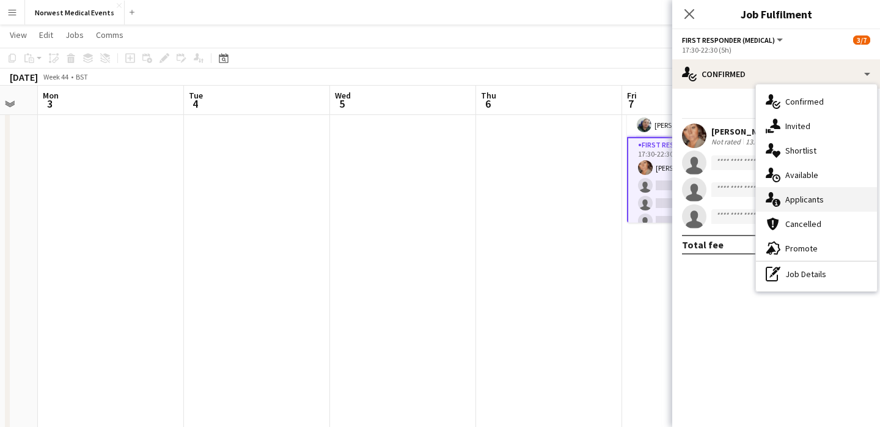
click at [804, 195] on div "single-neutral-actions-information Applicants" at bounding box center [816, 199] width 121 height 24
